Goal: Information Seeking & Learning: Learn about a topic

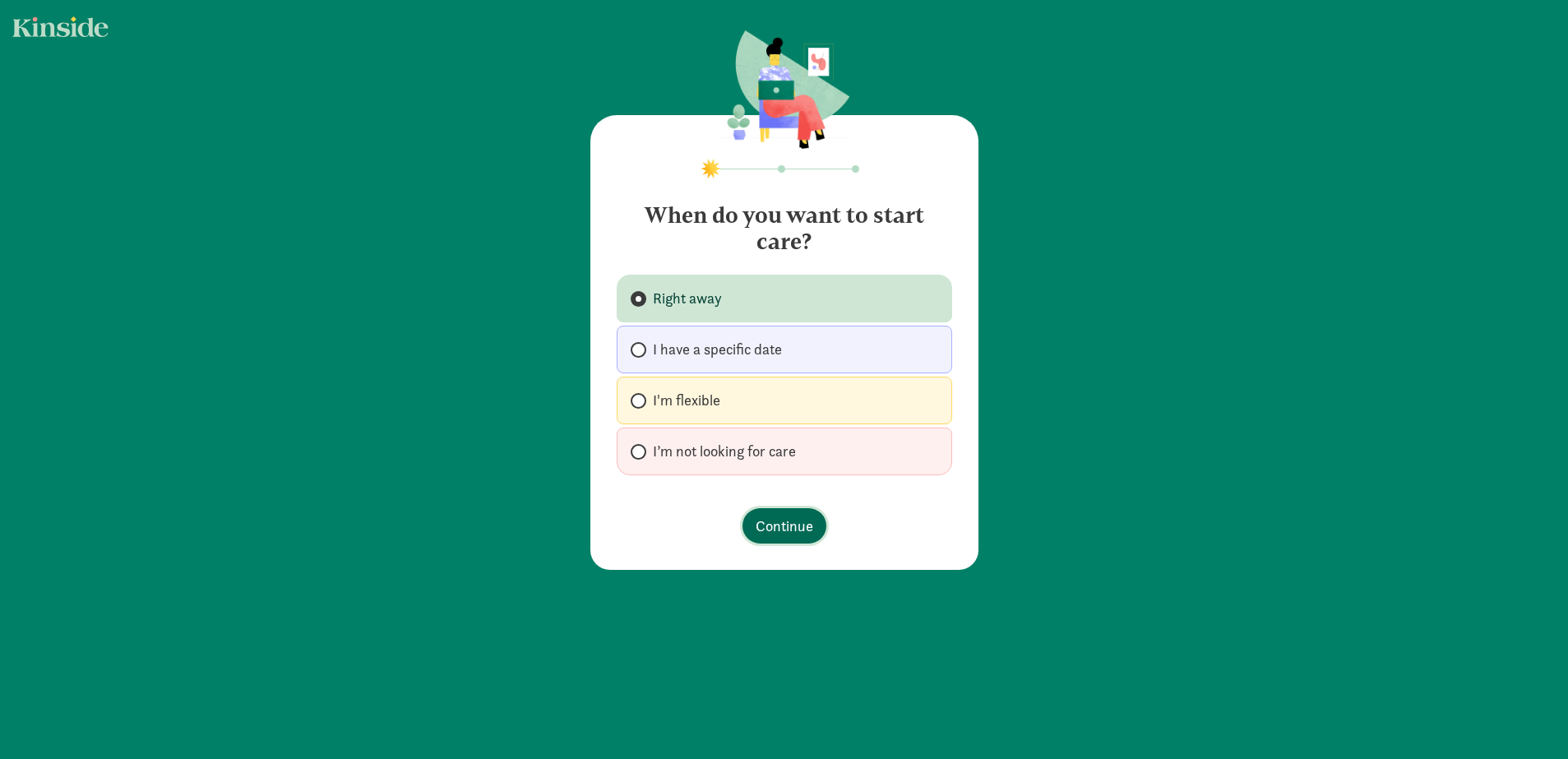
click at [809, 525] on span "Continue" at bounding box center [784, 525] width 57 height 22
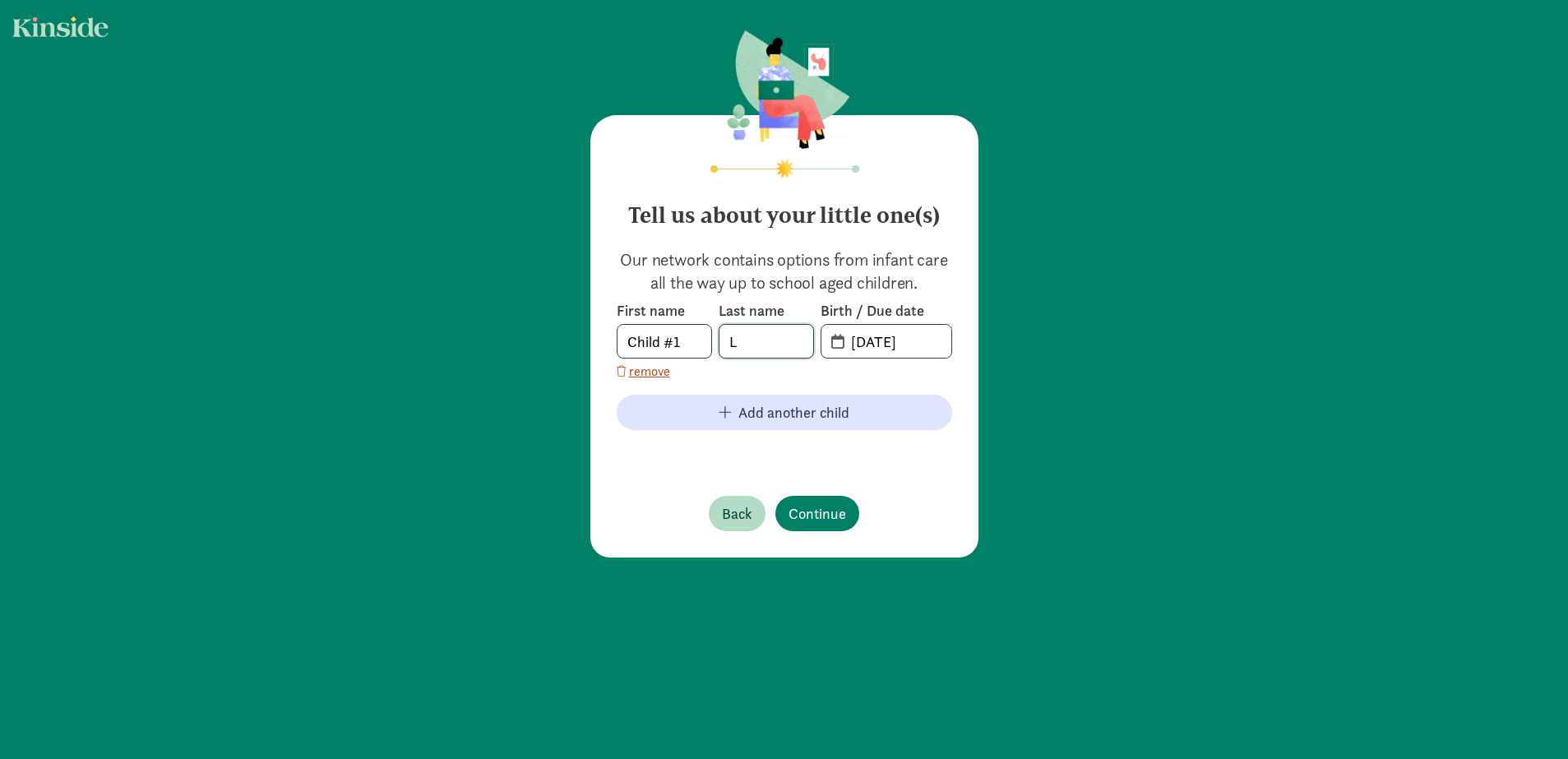
click at [783, 351] on input "L" at bounding box center [766, 341] width 94 height 33
type input "Lotfi"
click at [868, 346] on input "[DATE]" at bounding box center [896, 341] width 110 height 33
drag, startPoint x: 928, startPoint y: 344, endPoint x: 841, endPoint y: 338, distance: 87.2
click at [842, 338] on input "[DATE]" at bounding box center [896, 341] width 110 height 33
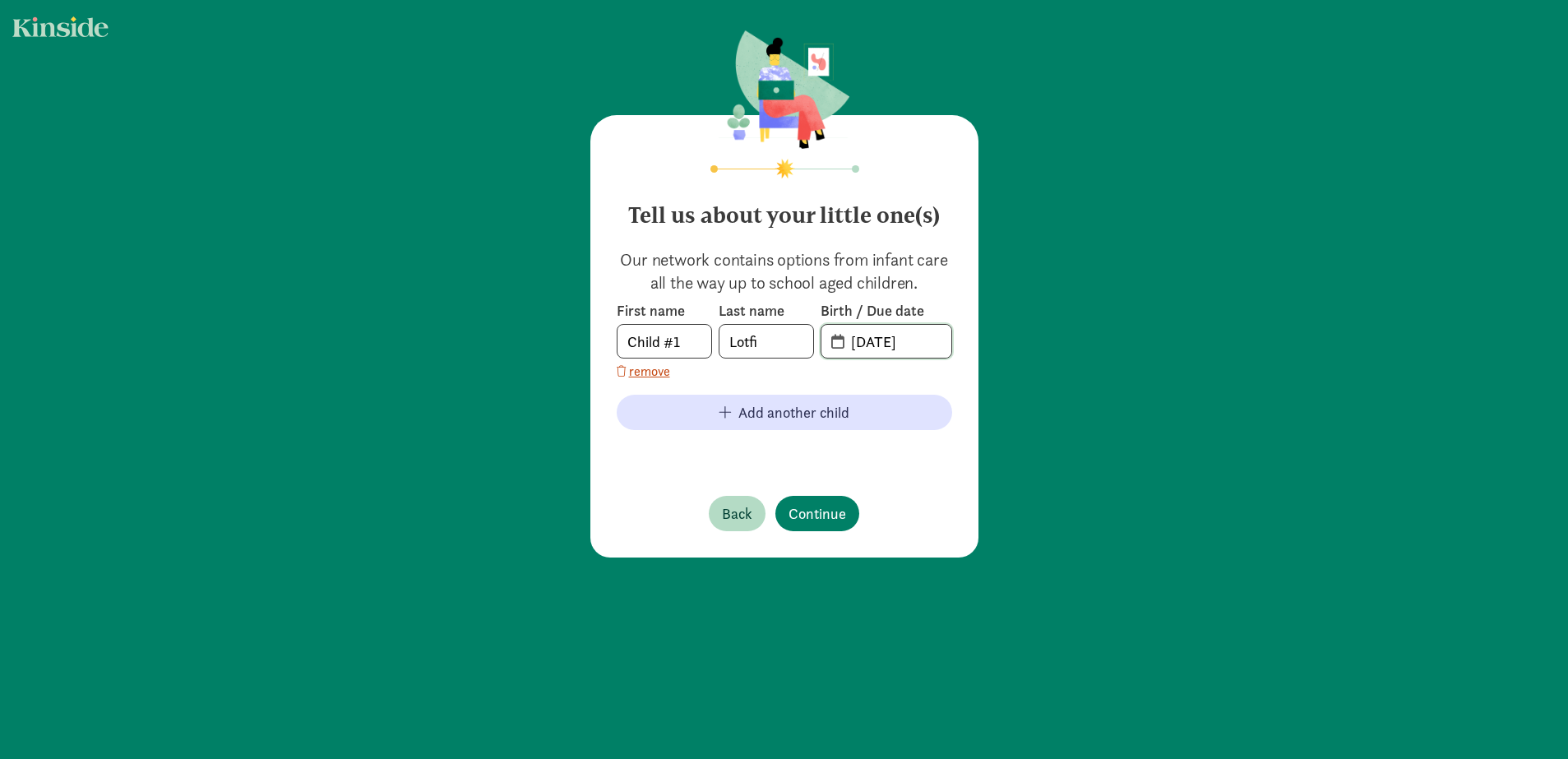
type input "[DATE]"
drag, startPoint x: 688, startPoint y: 350, endPoint x: 616, endPoint y: 344, distance: 72.2
click at [617, 344] on span "Child #1" at bounding box center [664, 341] width 95 height 35
type input "[PERSON_NAME]"
click at [827, 507] on span "Continue" at bounding box center [817, 514] width 57 height 22
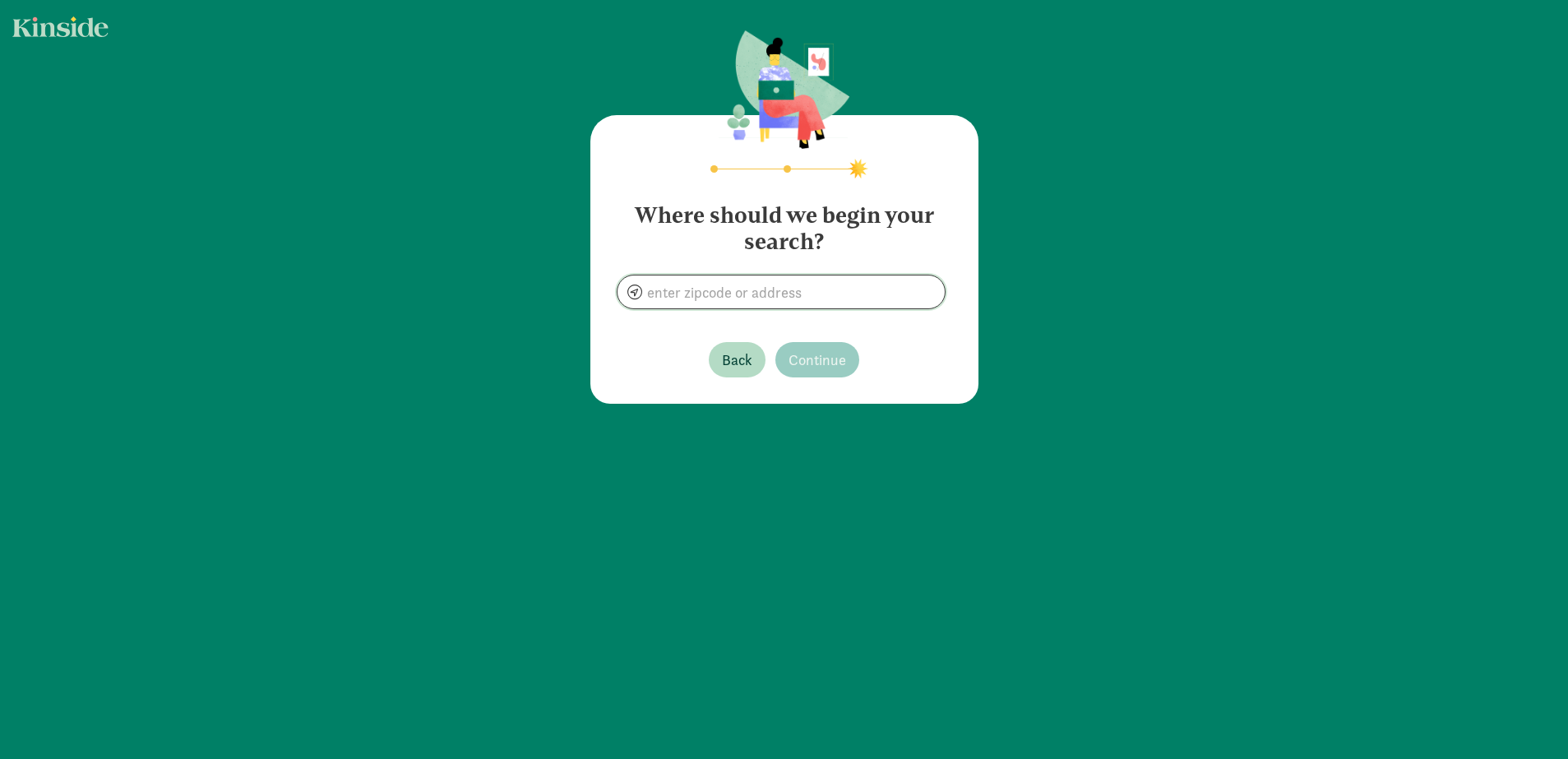
click at [655, 294] on input at bounding box center [781, 292] width 327 height 33
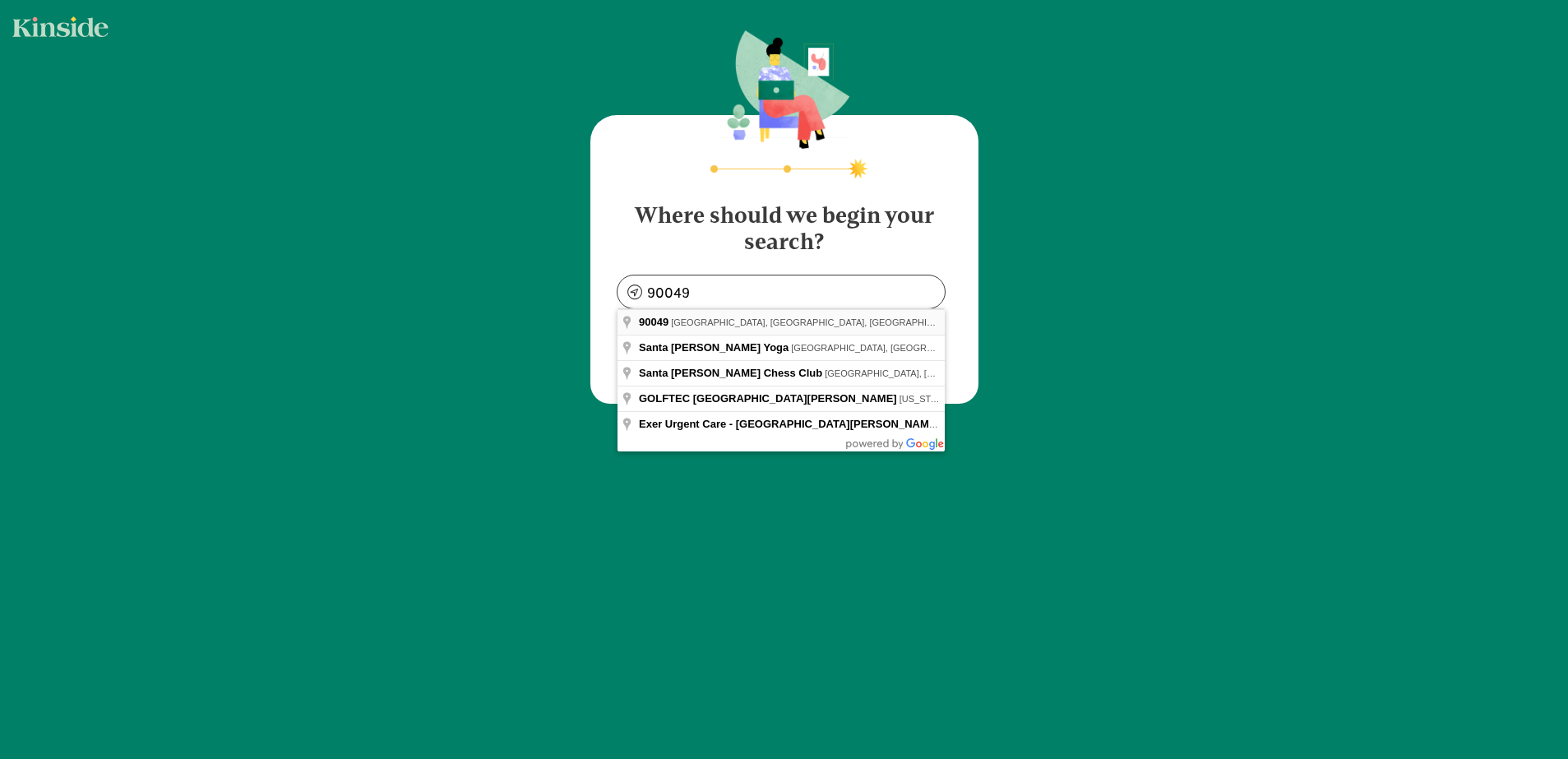
type input "[GEOGRAPHIC_DATA], [GEOGRAPHIC_DATA]"
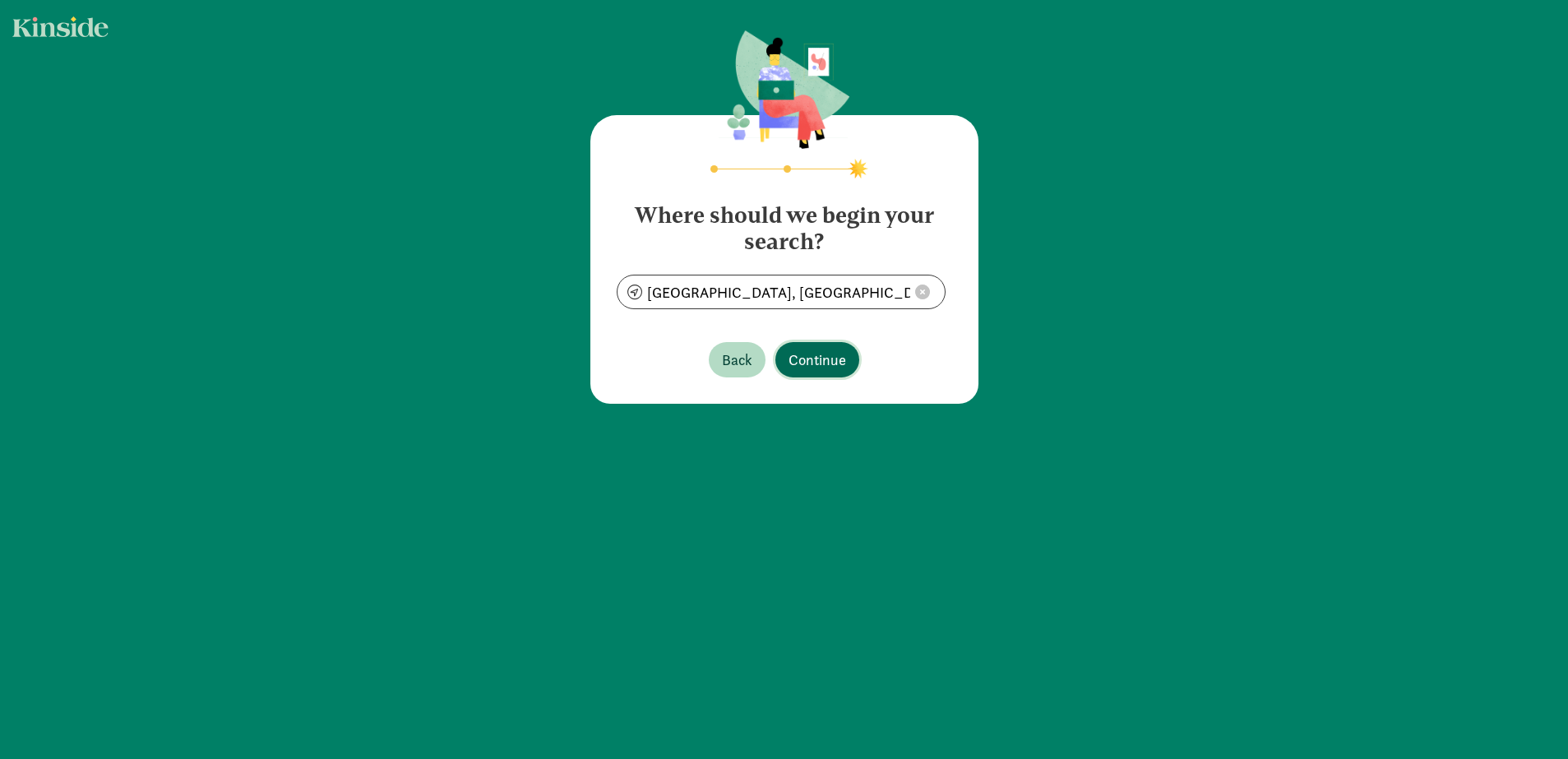
click at [815, 364] on span "Continue" at bounding box center [817, 360] width 57 height 22
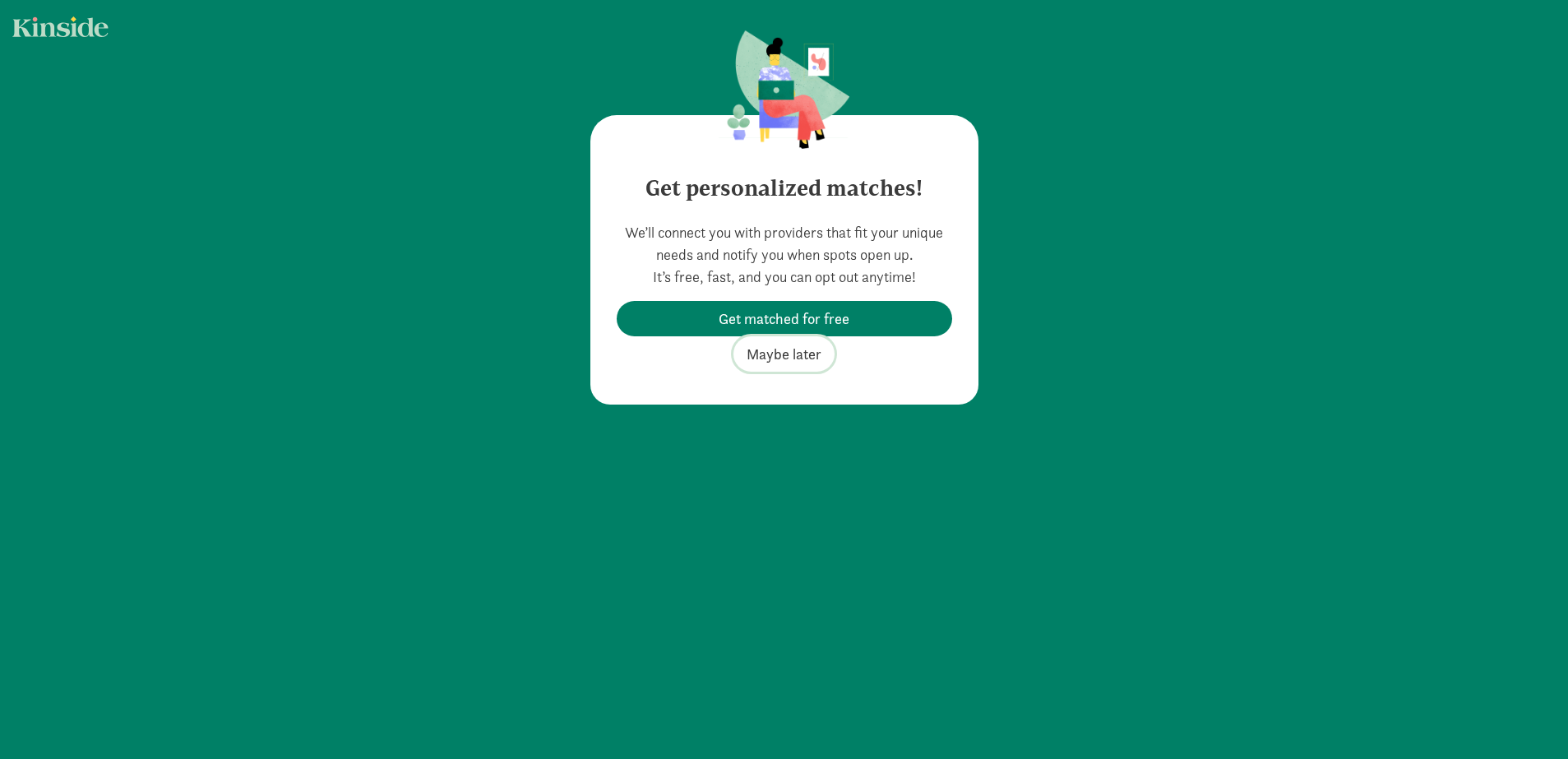
click at [791, 358] on span "Maybe later" at bounding box center [784, 354] width 75 height 22
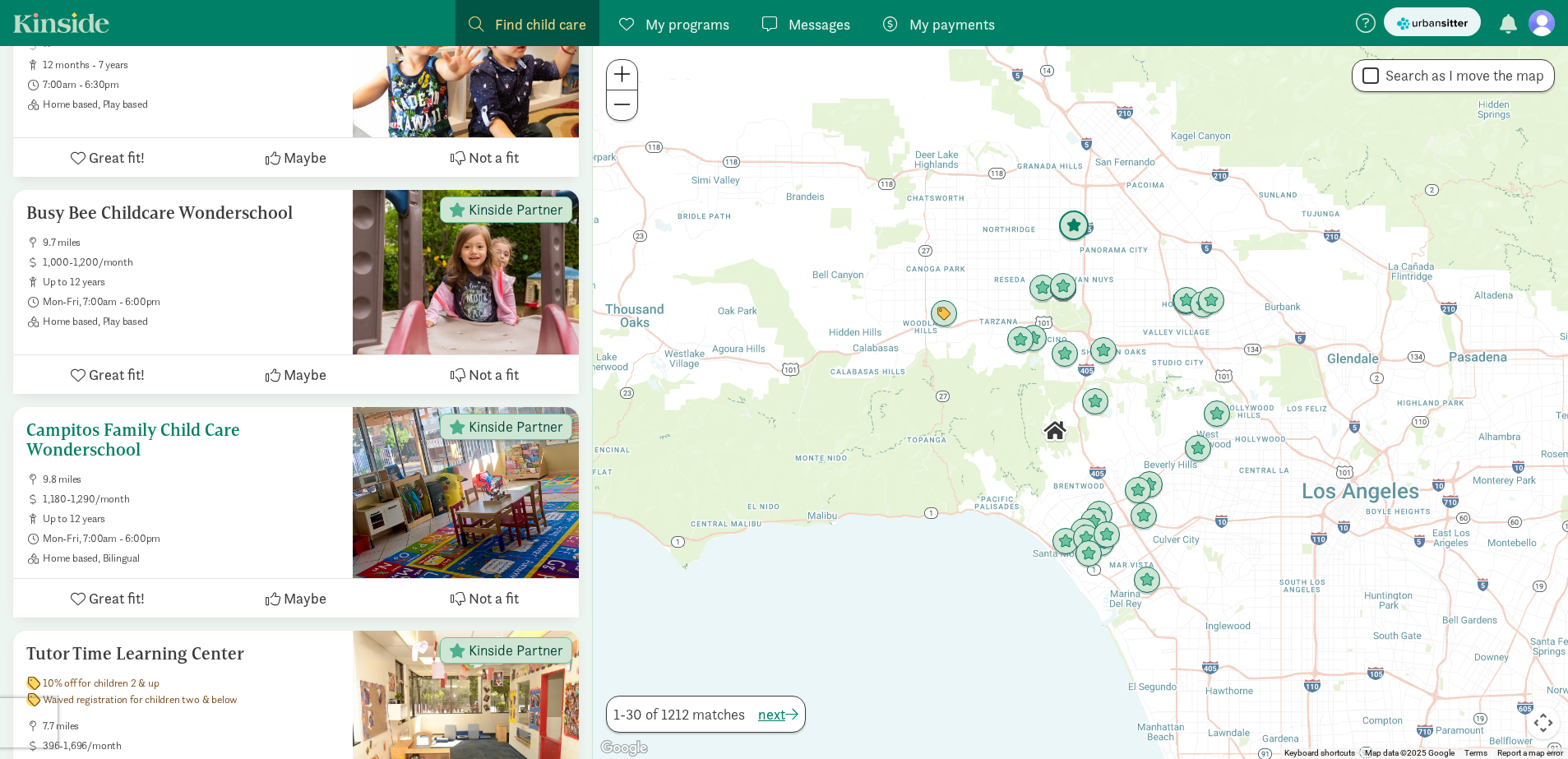
scroll to position [2405, 0]
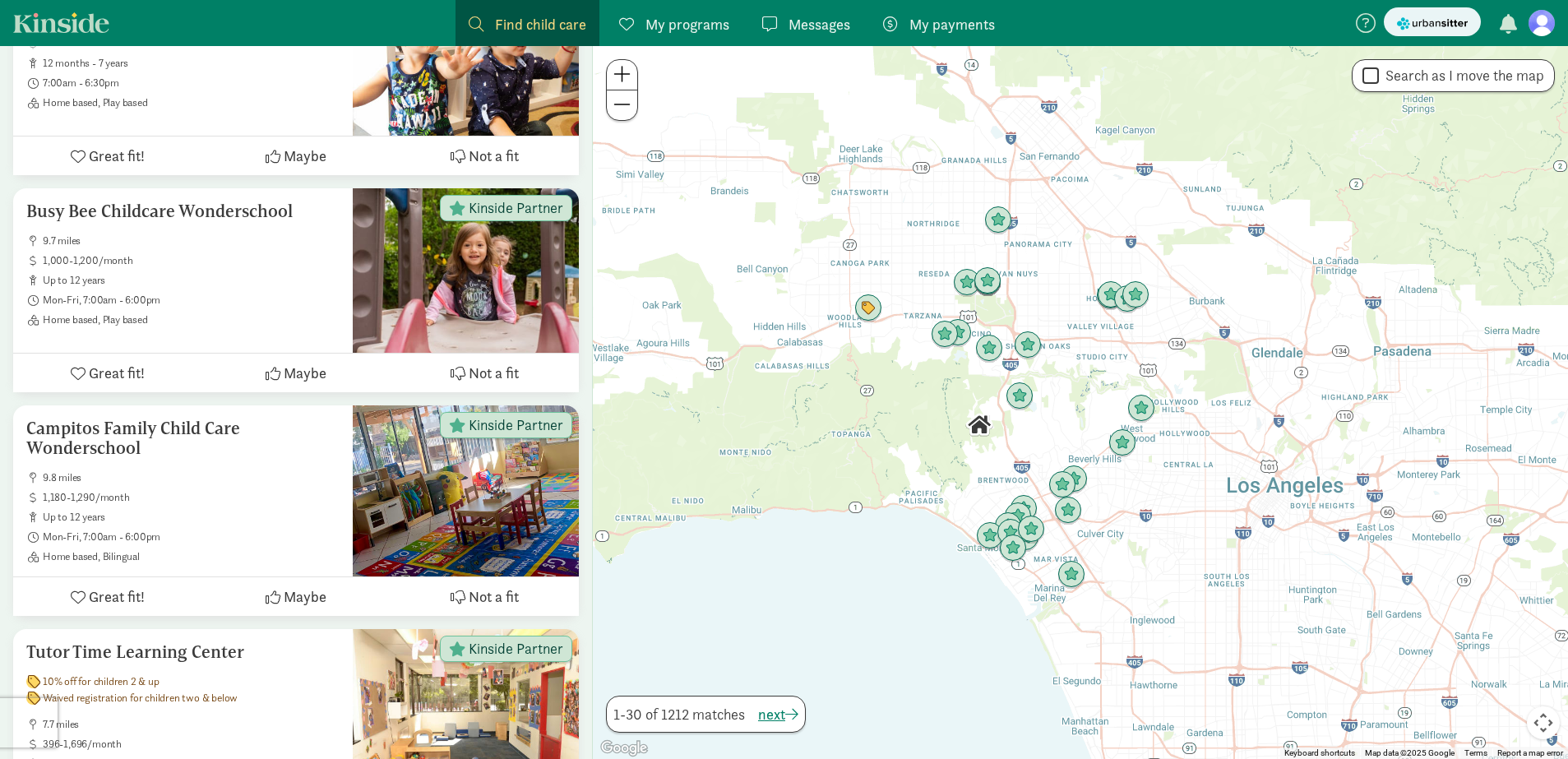
drag, startPoint x: 1069, startPoint y: 498, endPoint x: 988, endPoint y: 492, distance: 81.2
click at [988, 492] on div at bounding box center [1080, 403] width 975 height 713
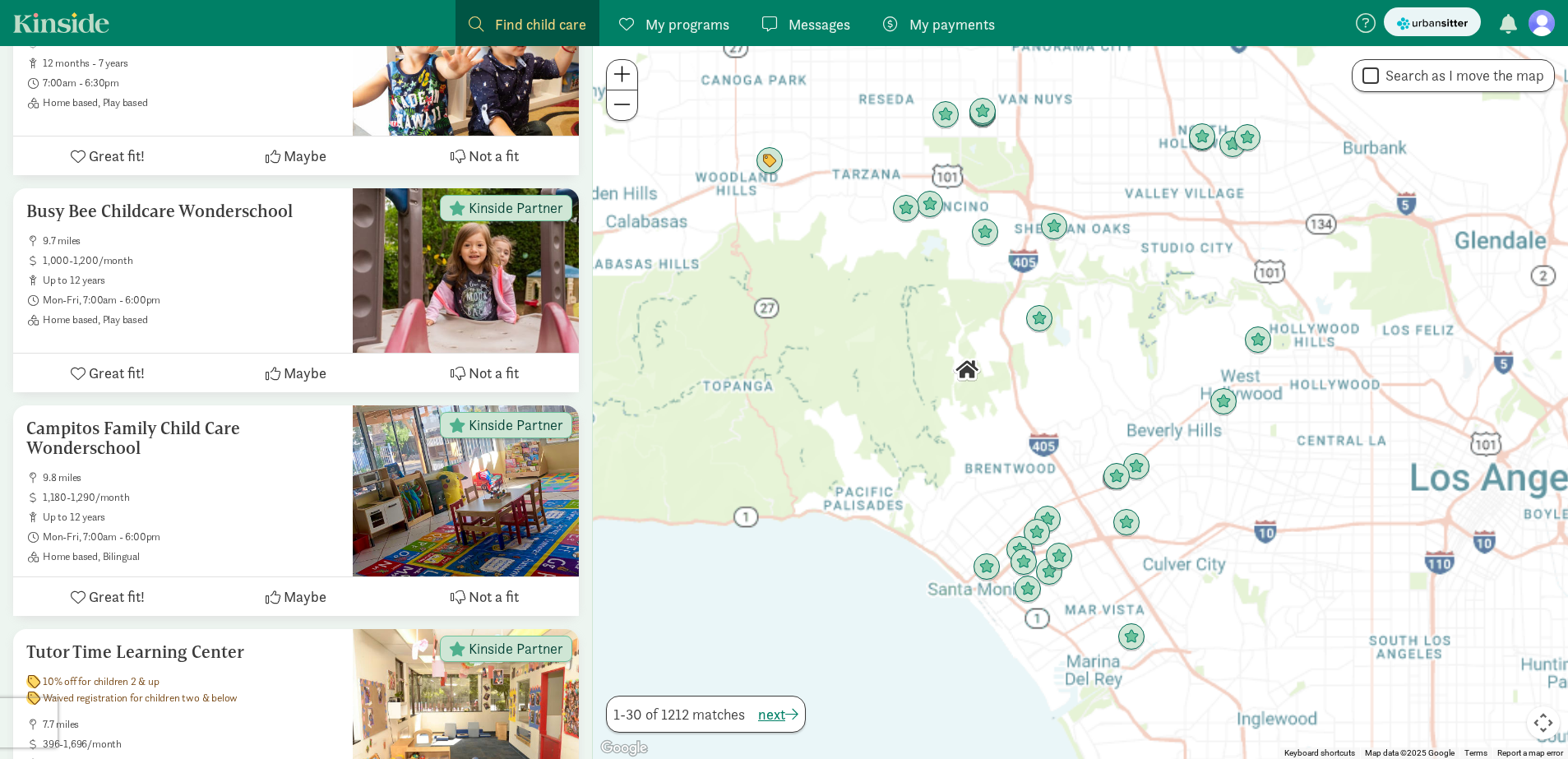
scroll to position [2404, 0]
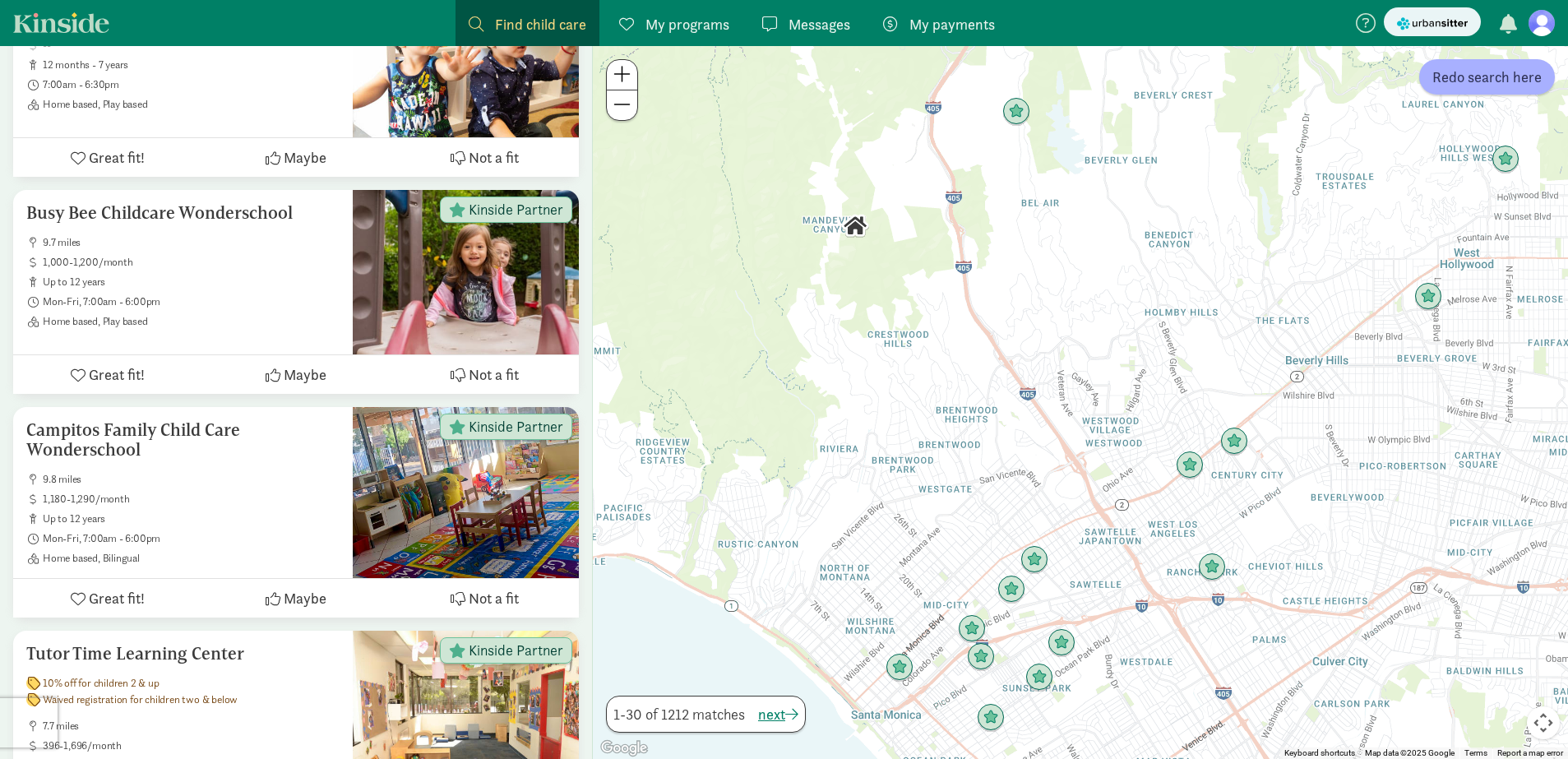
drag, startPoint x: 1009, startPoint y: 505, endPoint x: 922, endPoint y: 511, distance: 87.2
click at [922, 511] on div at bounding box center [1080, 403] width 975 height 713
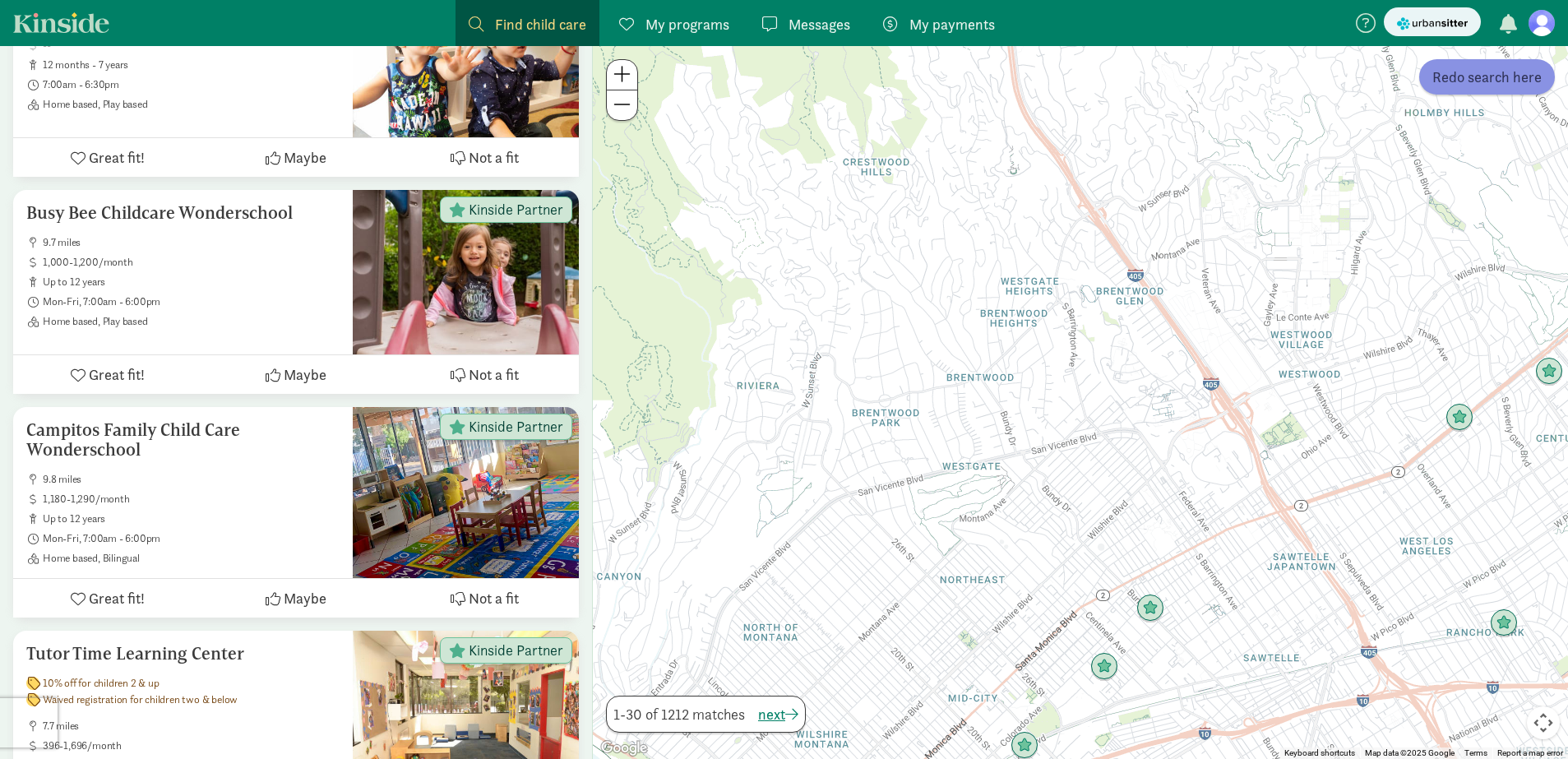
click at [1455, 76] on span "Redo search here" at bounding box center [1487, 76] width 109 height 22
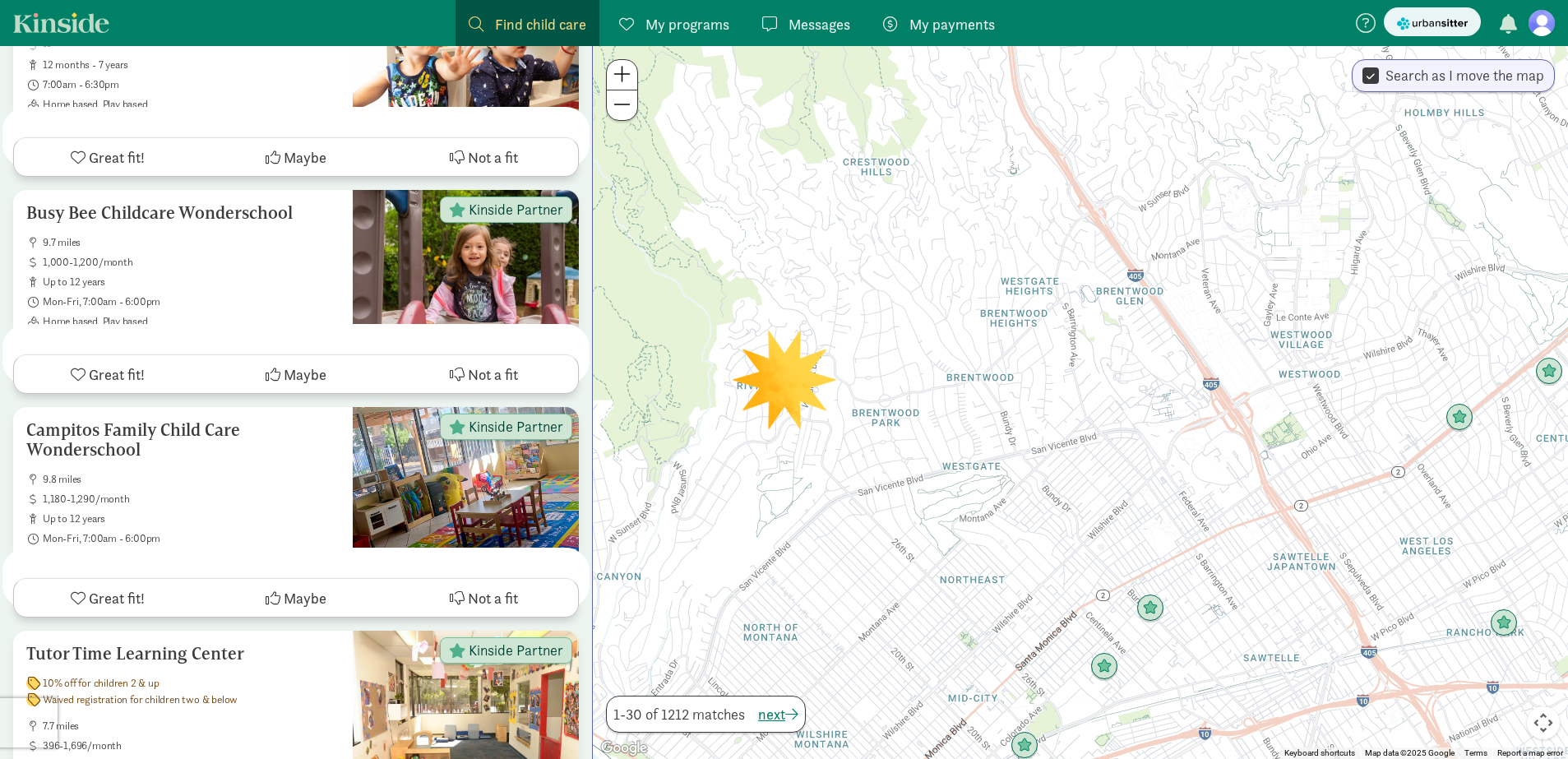
scroll to position [0, 0]
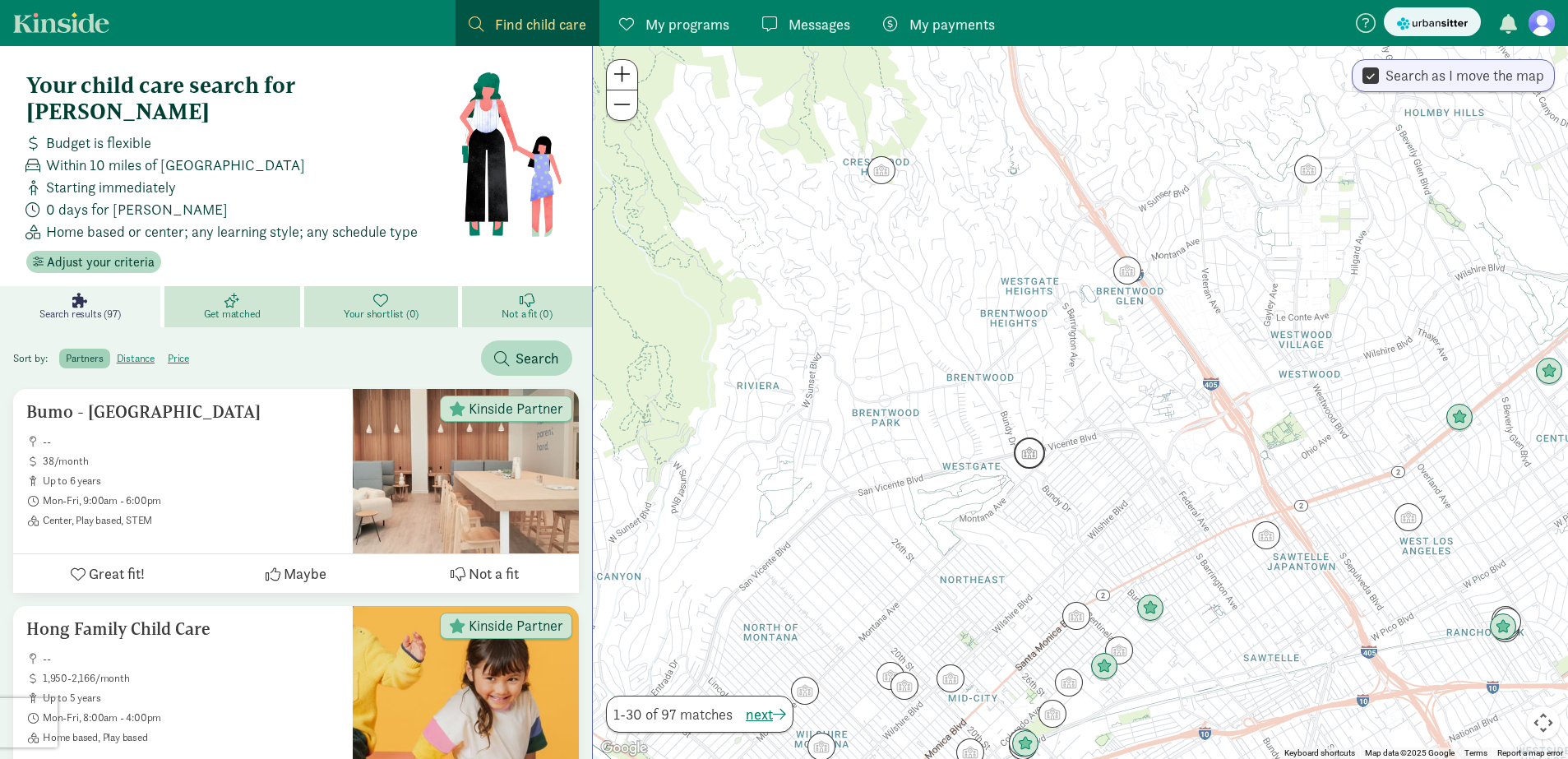
click at [1029, 457] on img "Click to see details" at bounding box center [1030, 453] width 31 height 31
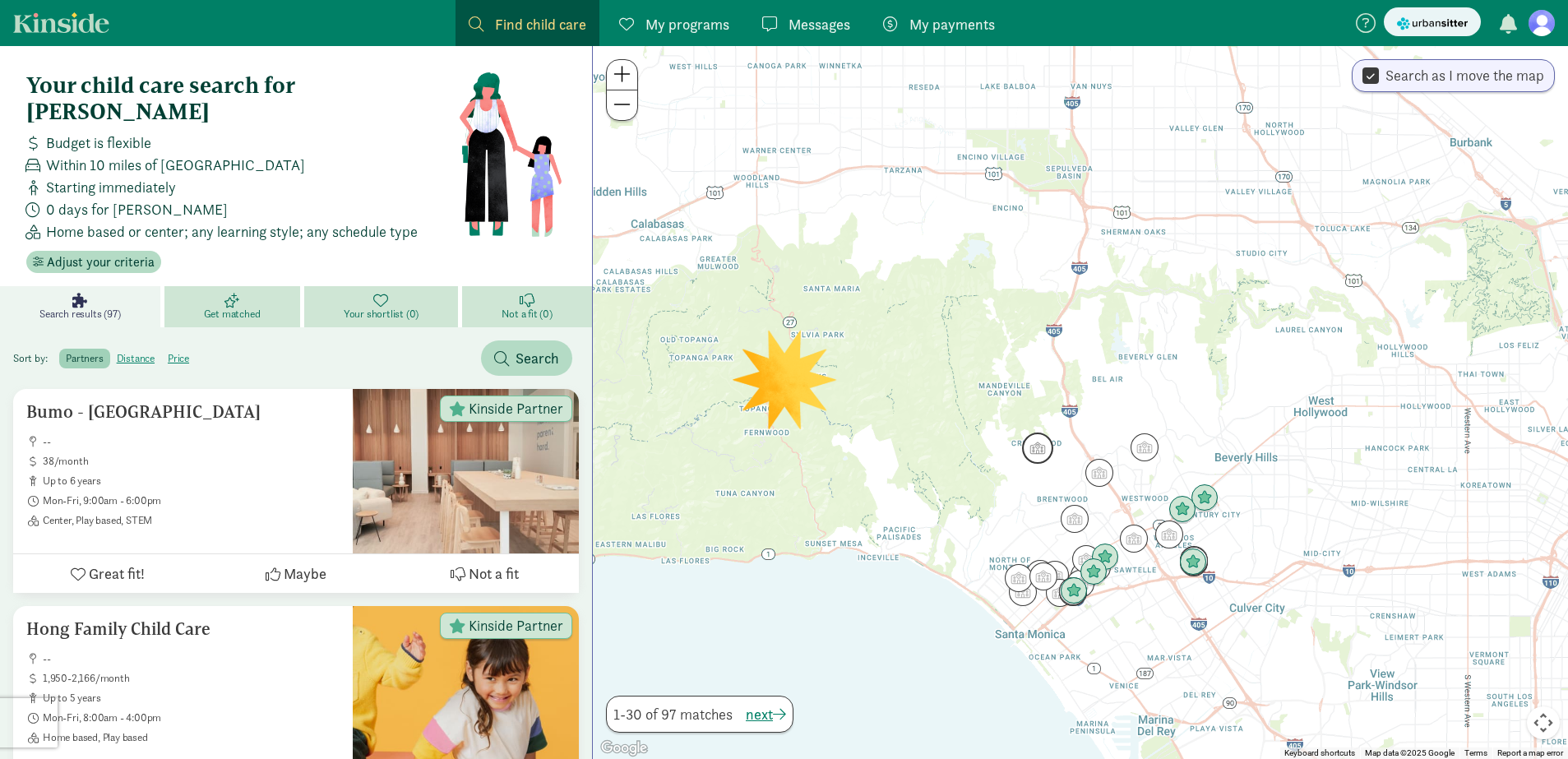
click at [1040, 449] on img "Click to see details" at bounding box center [1038, 448] width 31 height 31
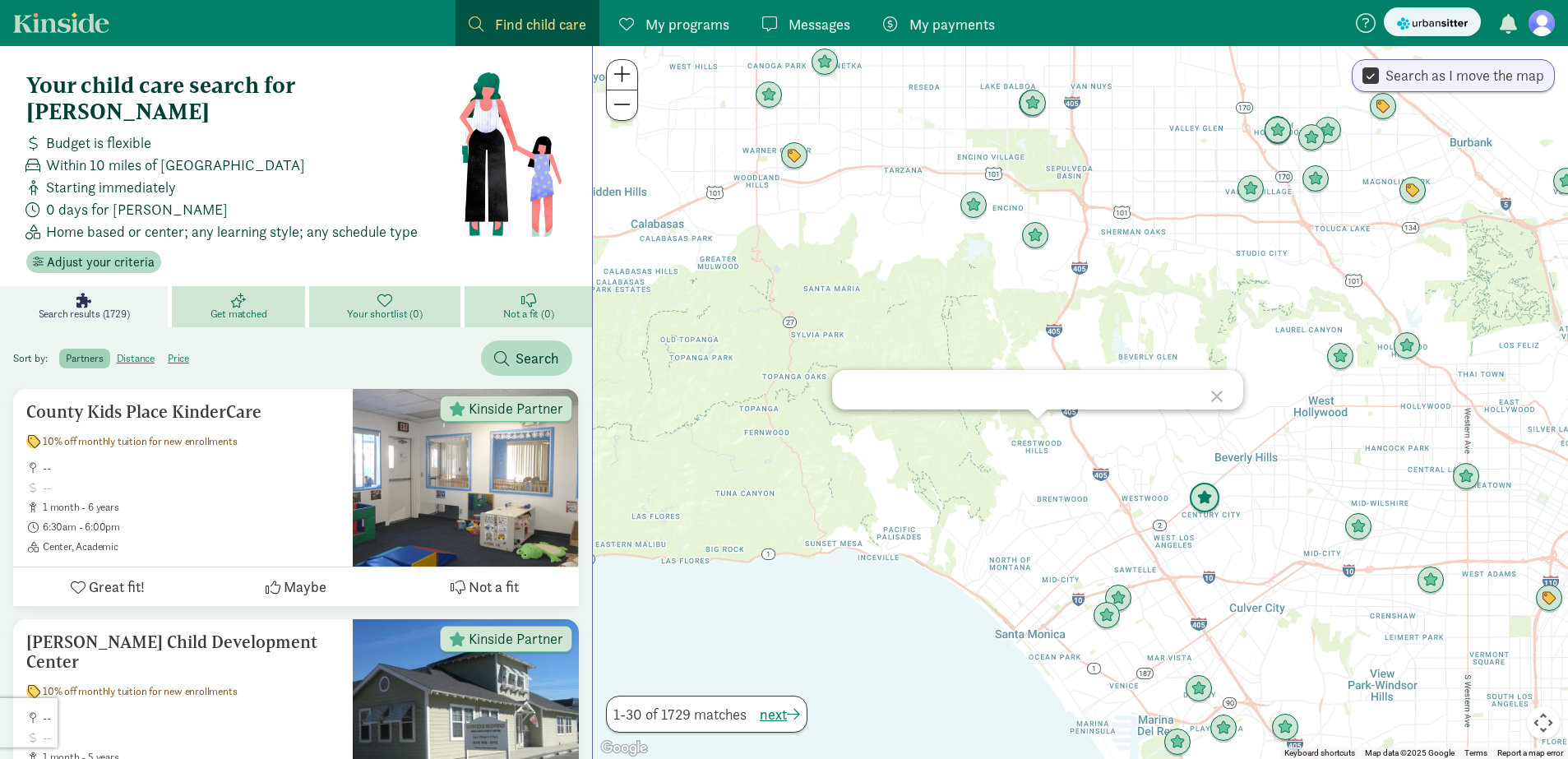
click at [1203, 497] on img "Click to see details" at bounding box center [1204, 499] width 31 height 31
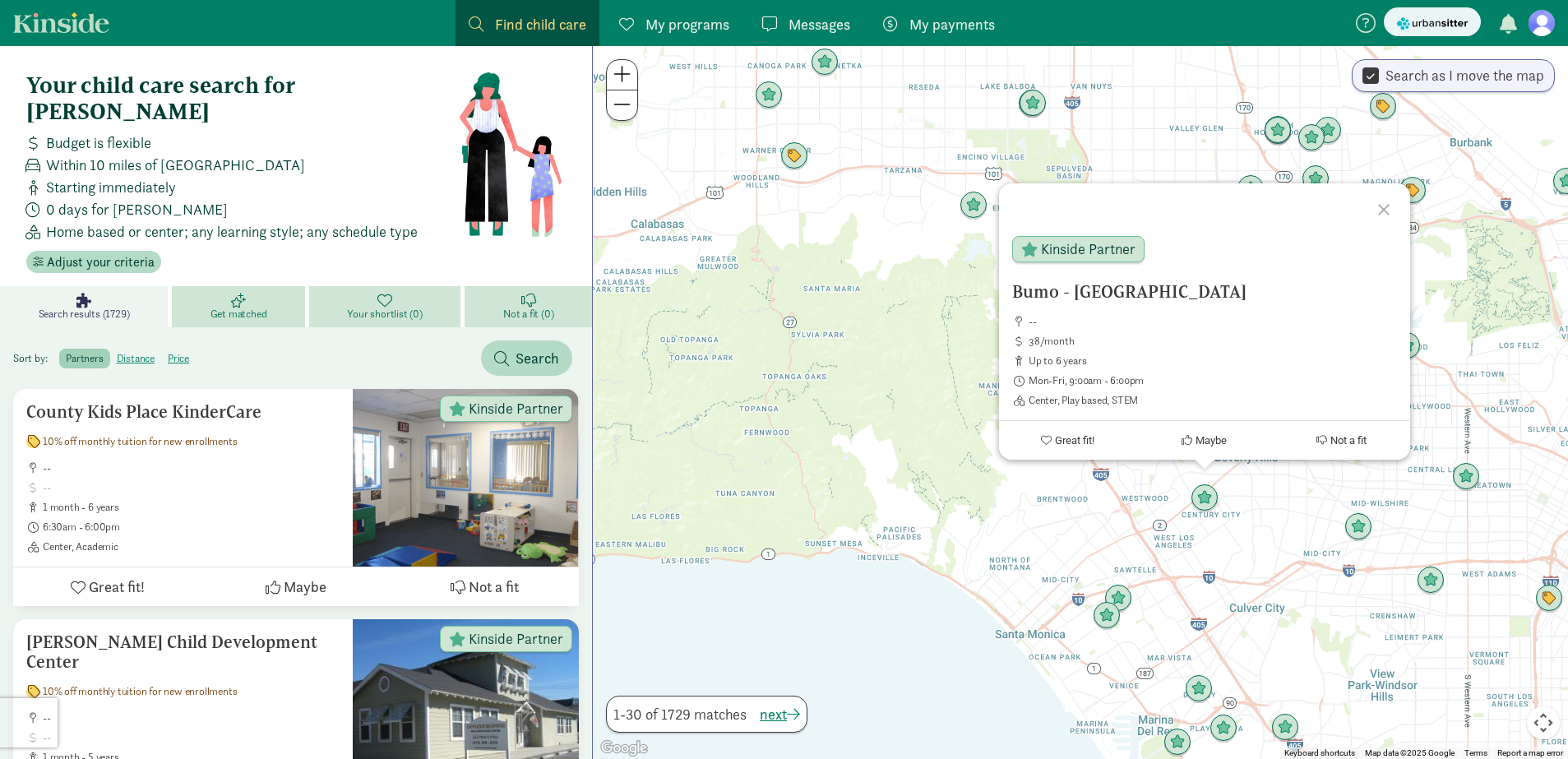
click at [1081, 500] on div "To navigate, press the arrow keys. Bumo - [GEOGRAPHIC_DATA] -- 38/month up to 6…" at bounding box center [1080, 403] width 975 height 713
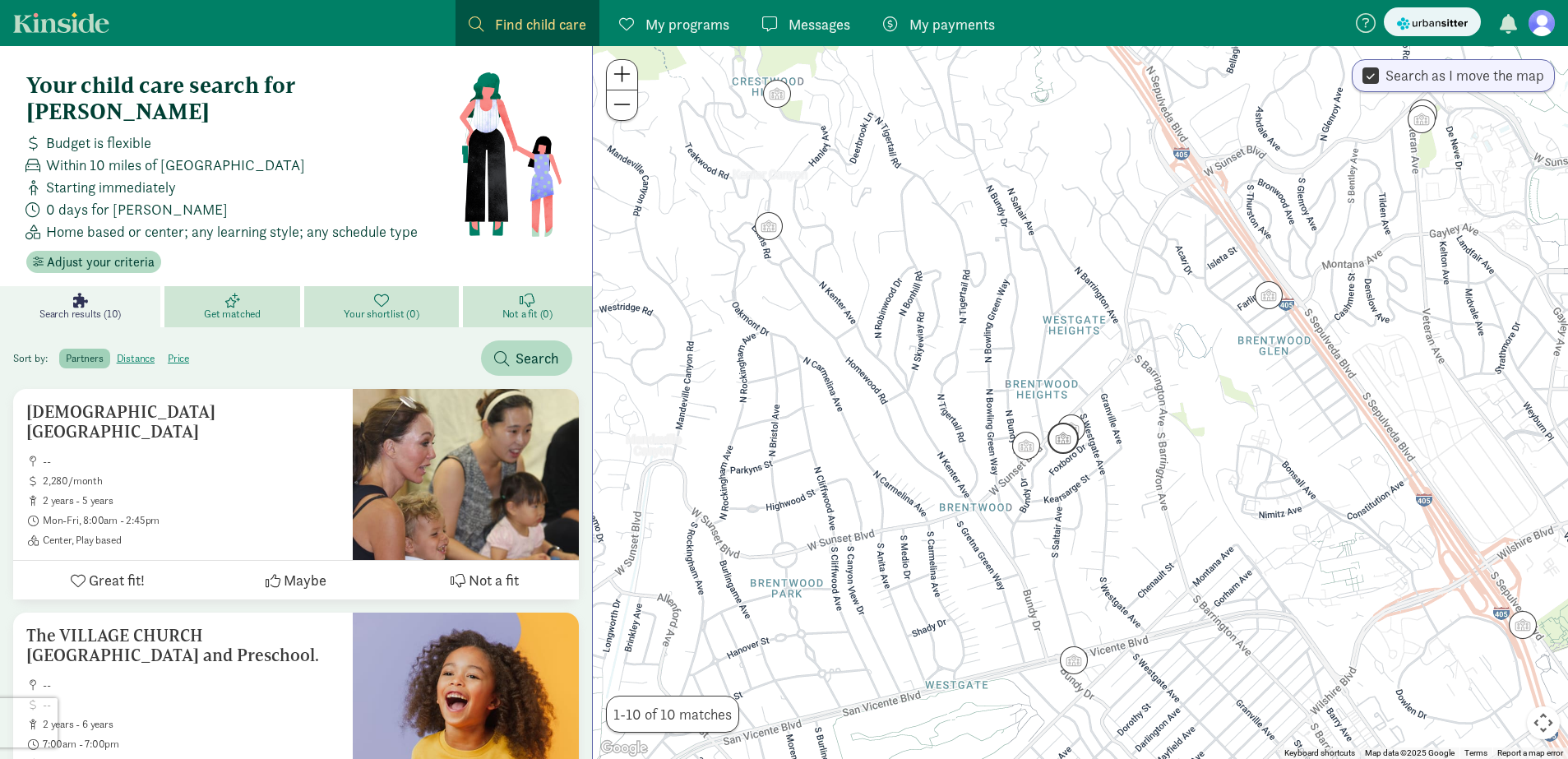
click at [1066, 446] on img "Click to see details" at bounding box center [1064, 438] width 31 height 31
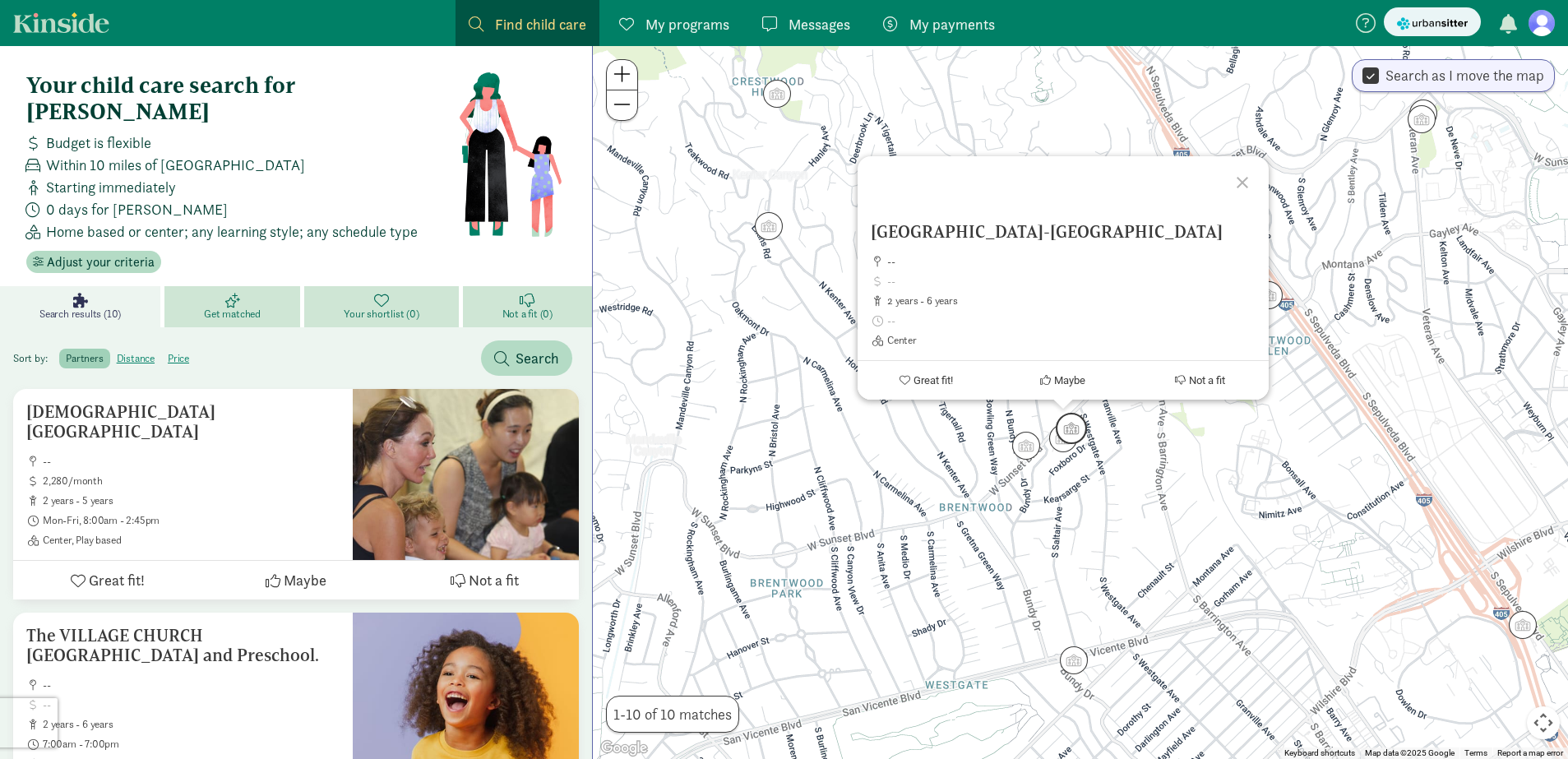
click at [1080, 428] on img "Click to see details" at bounding box center [1072, 428] width 31 height 31
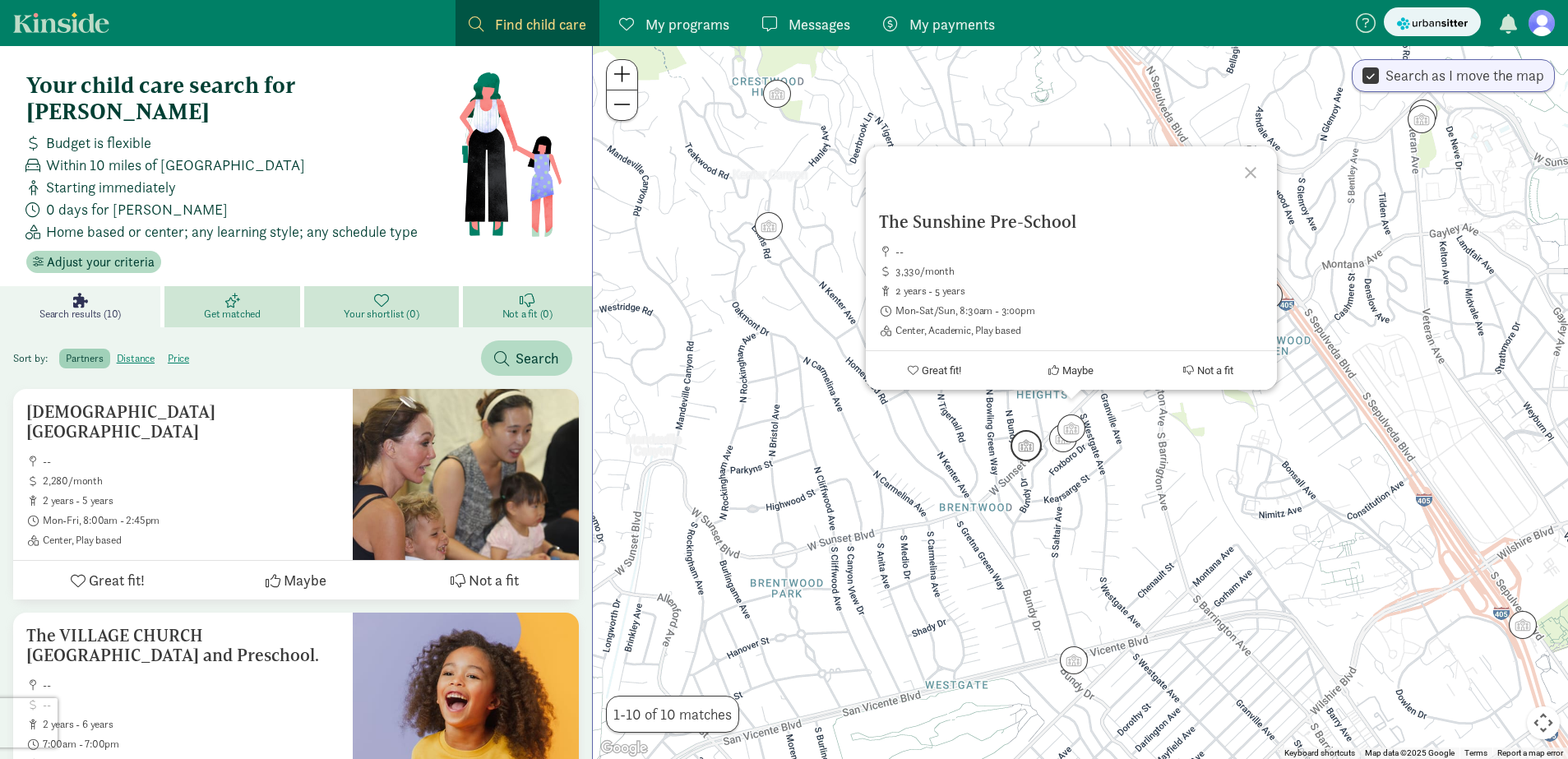
click at [1017, 442] on img "Click to see details" at bounding box center [1026, 446] width 31 height 31
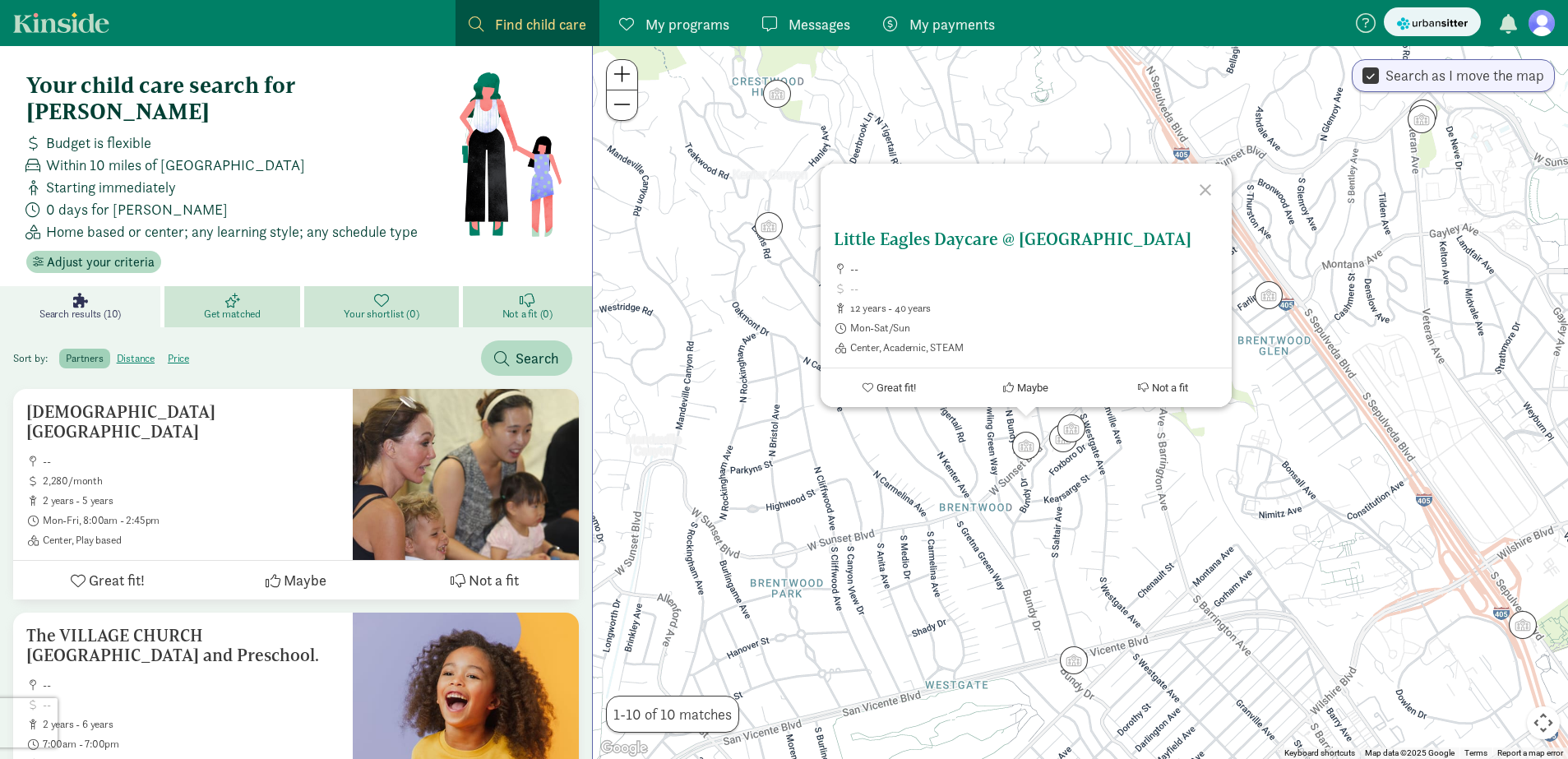
click at [919, 353] on span "Center, Academic, STEAM" at bounding box center [1034, 348] width 369 height 13
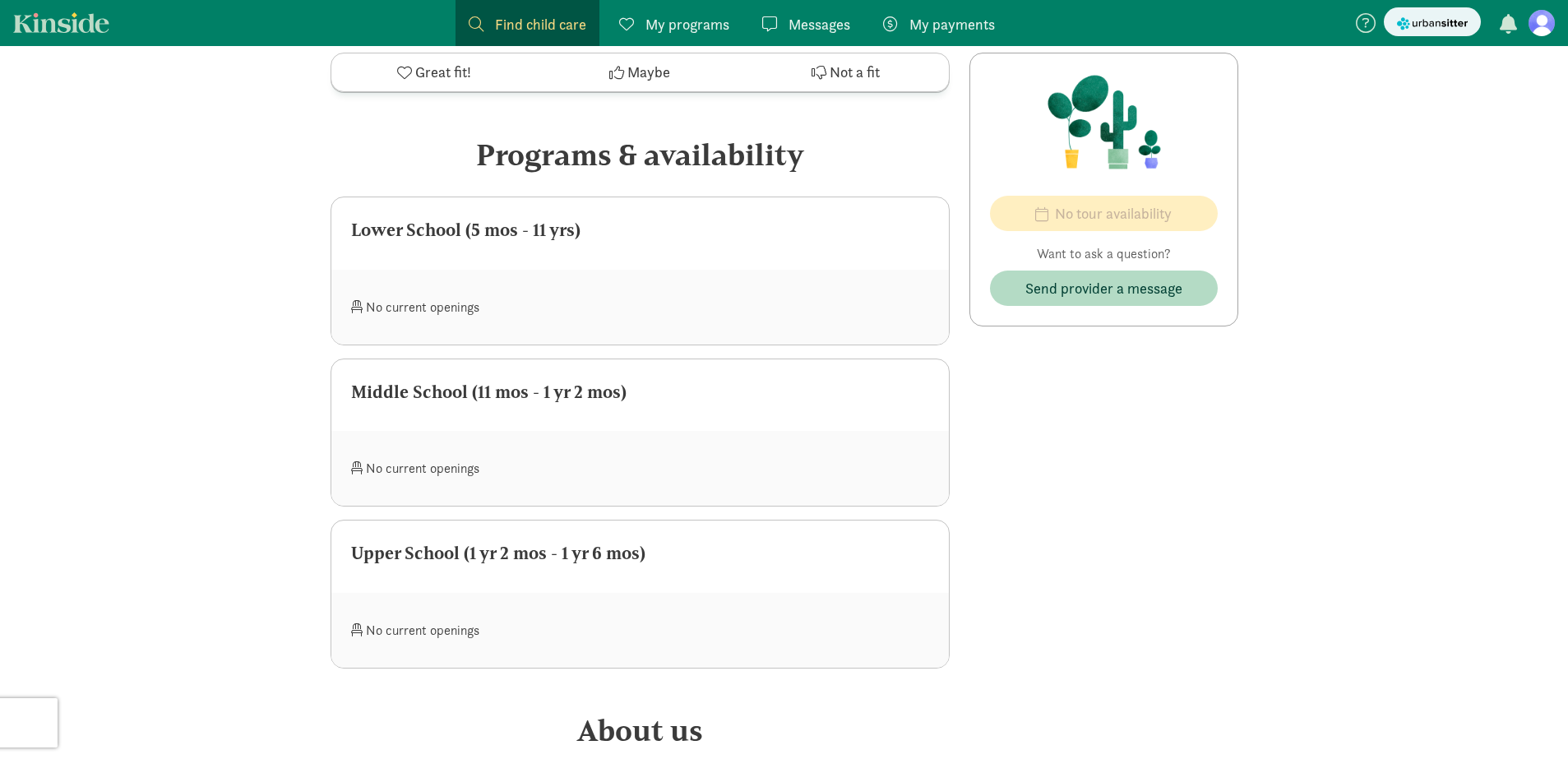
scroll to position [619, 0]
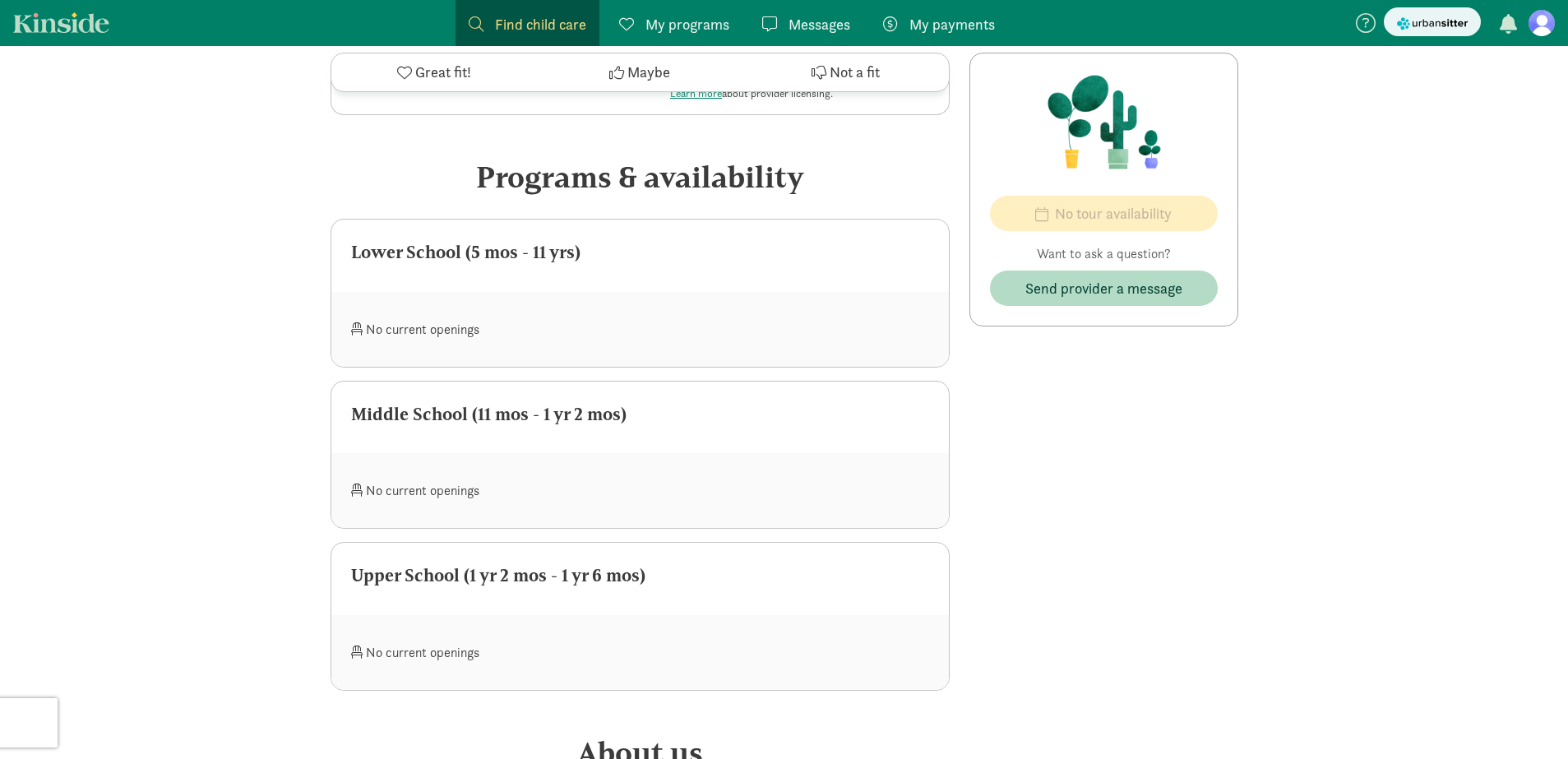
click at [499, 259] on div "Lower School (5 mos - 11 yrs)" at bounding box center [640, 253] width 578 height 27
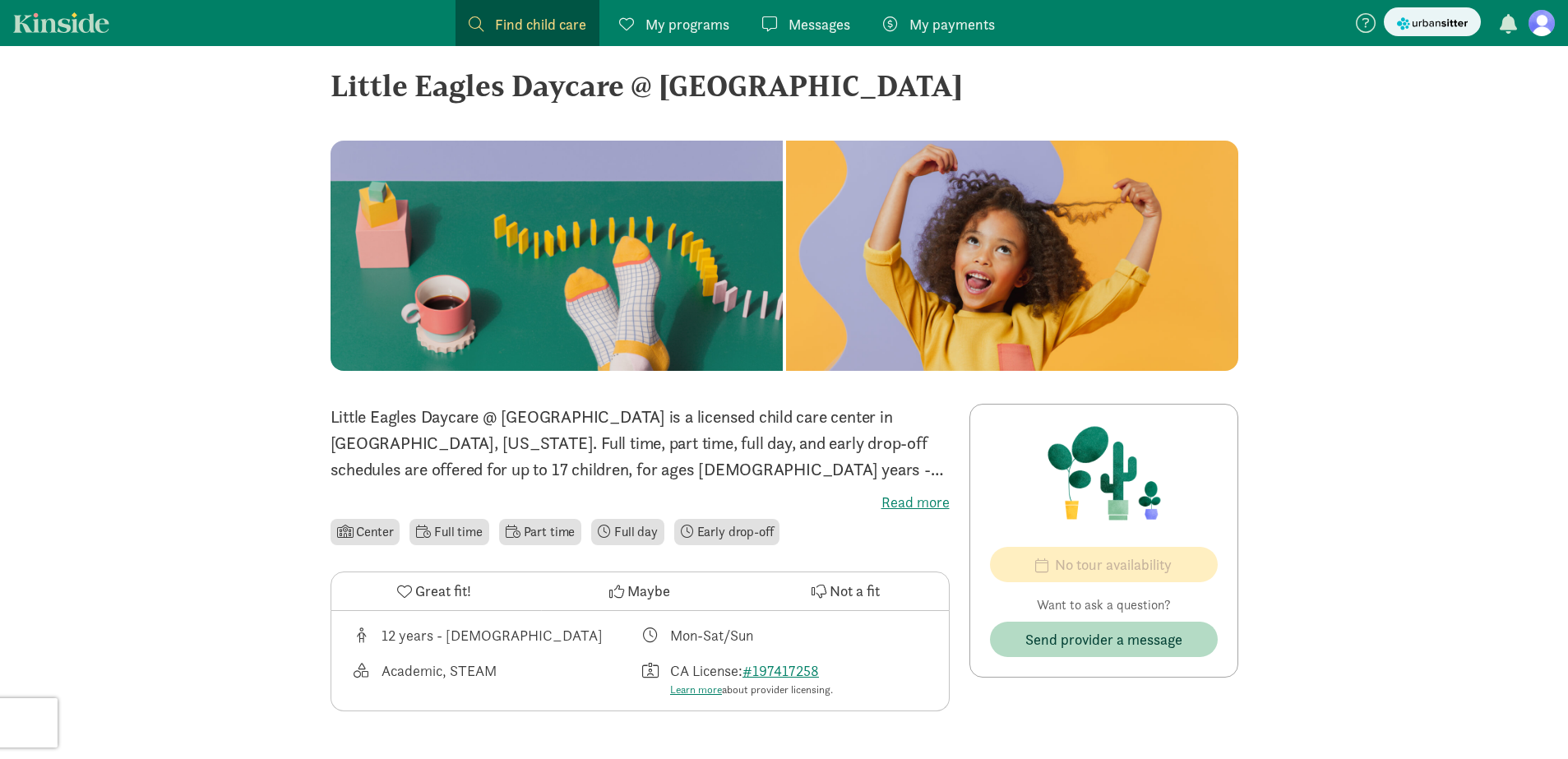
scroll to position [0, 0]
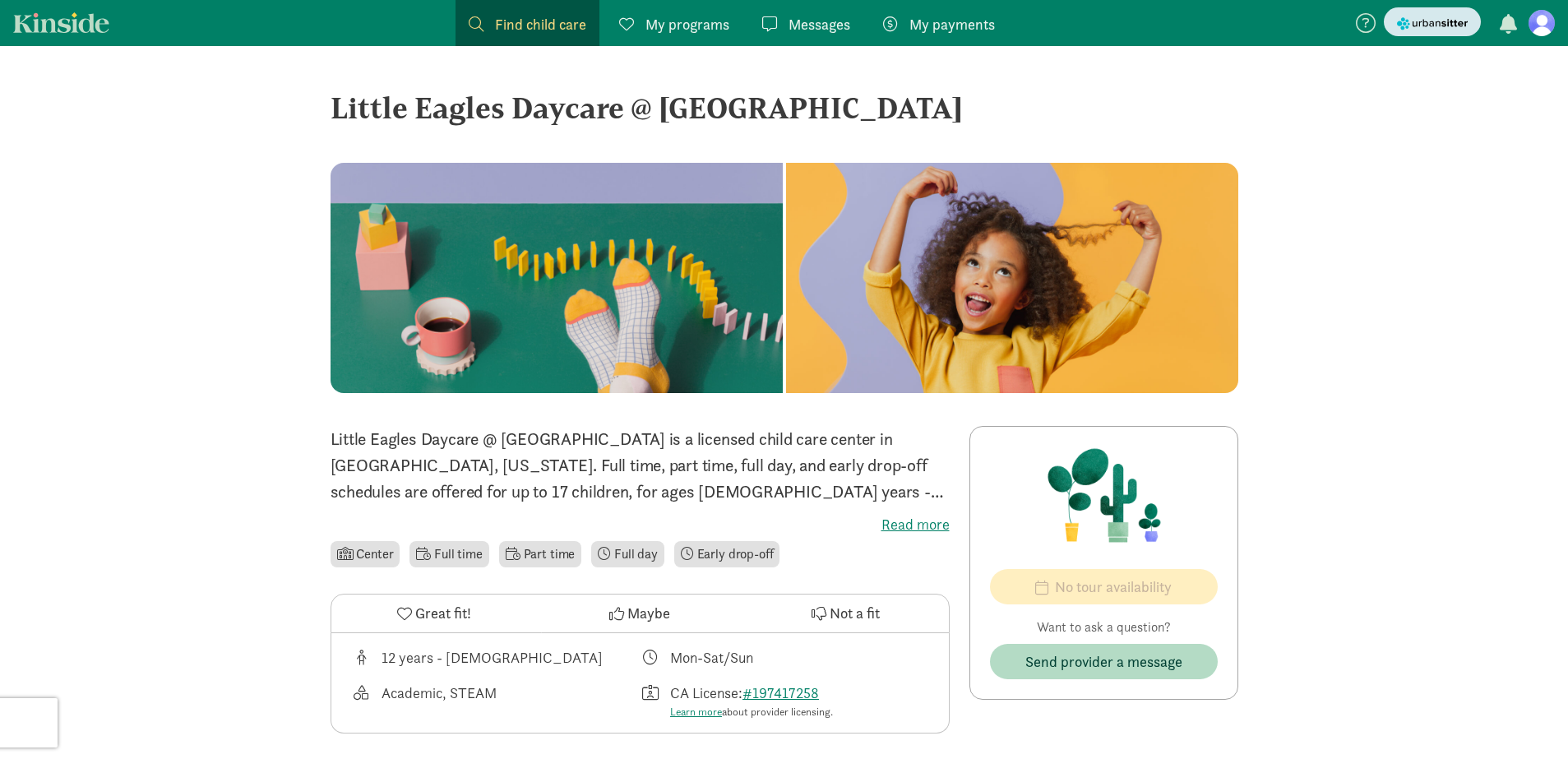
click at [1434, 23] on img "submit" at bounding box center [1432, 23] width 70 height 17
